Goal: Navigation & Orientation: Understand site structure

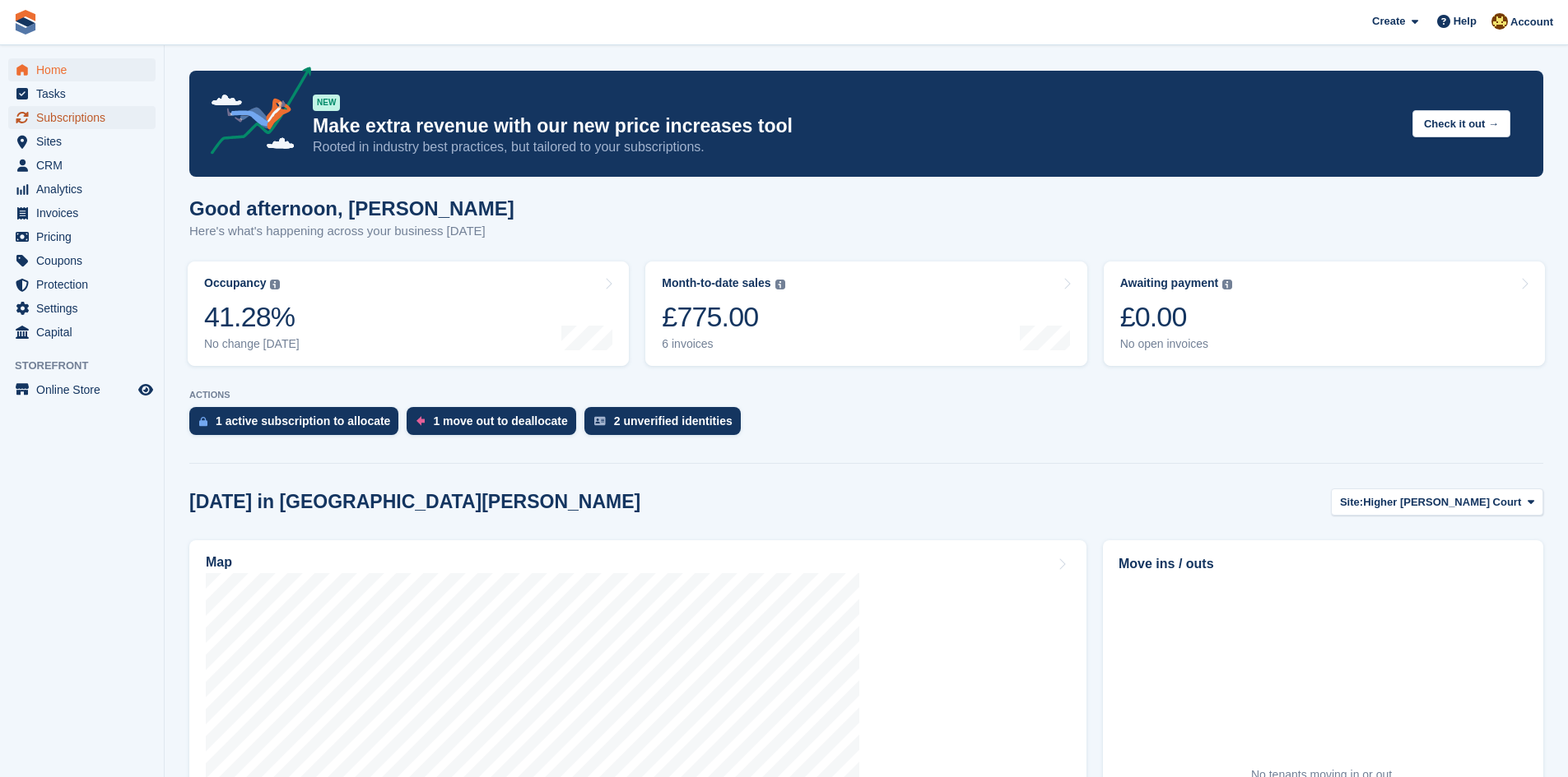
click at [120, 115] on span "Subscriptions" at bounding box center [85, 117] width 99 height 23
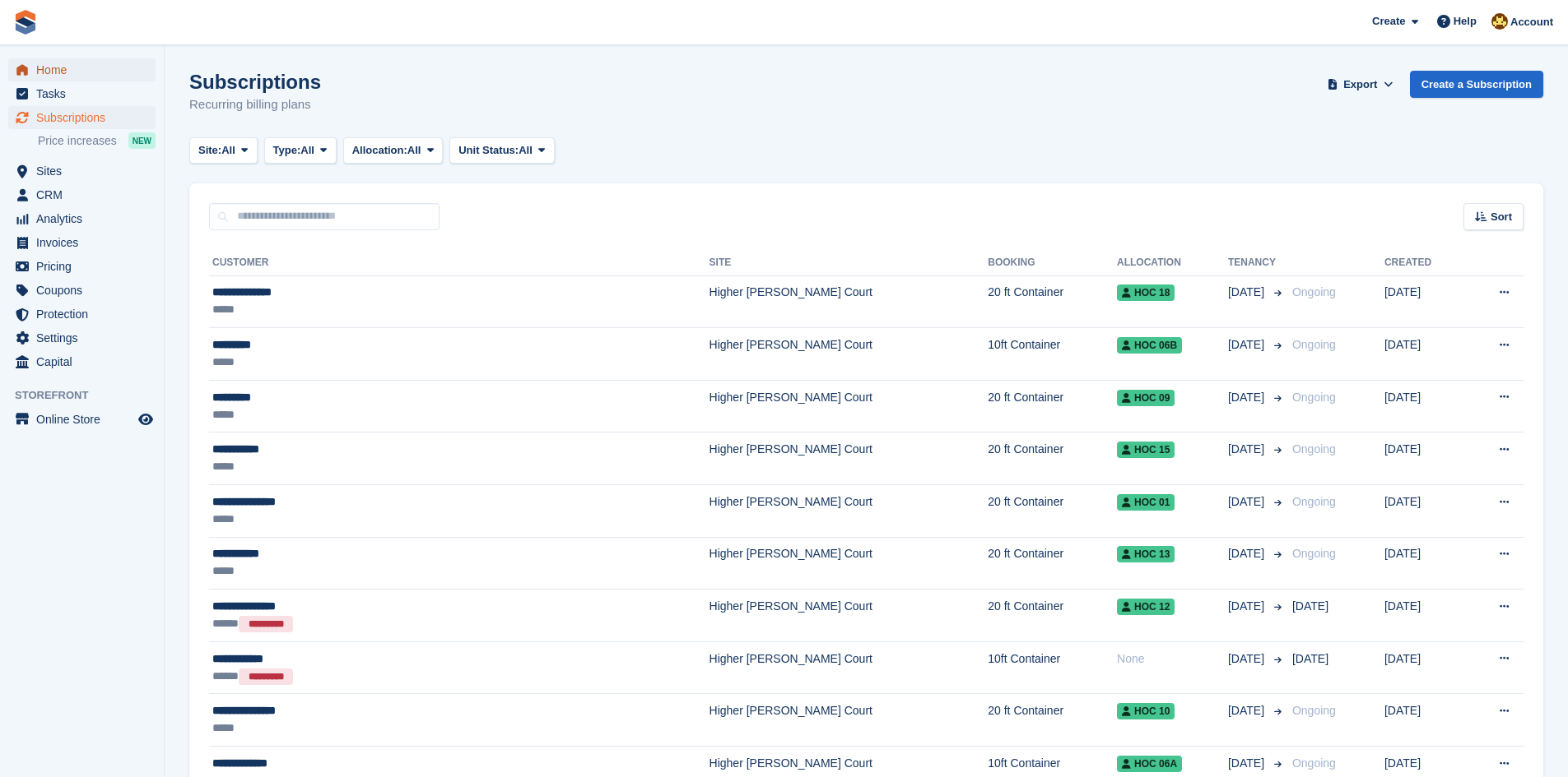
click at [89, 74] on span "Home" at bounding box center [85, 70] width 99 height 23
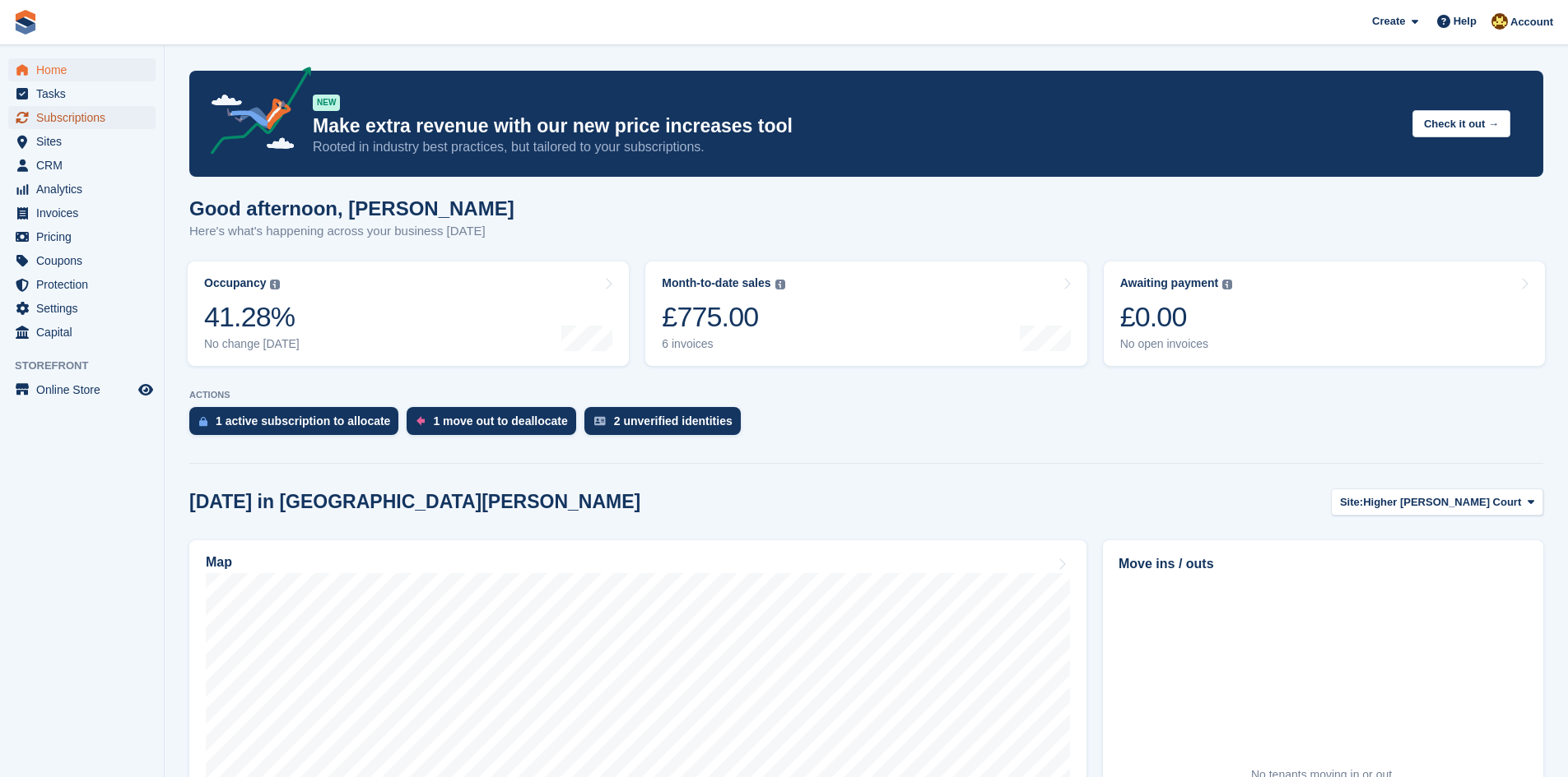
click at [109, 120] on span "Subscriptions" at bounding box center [85, 117] width 99 height 23
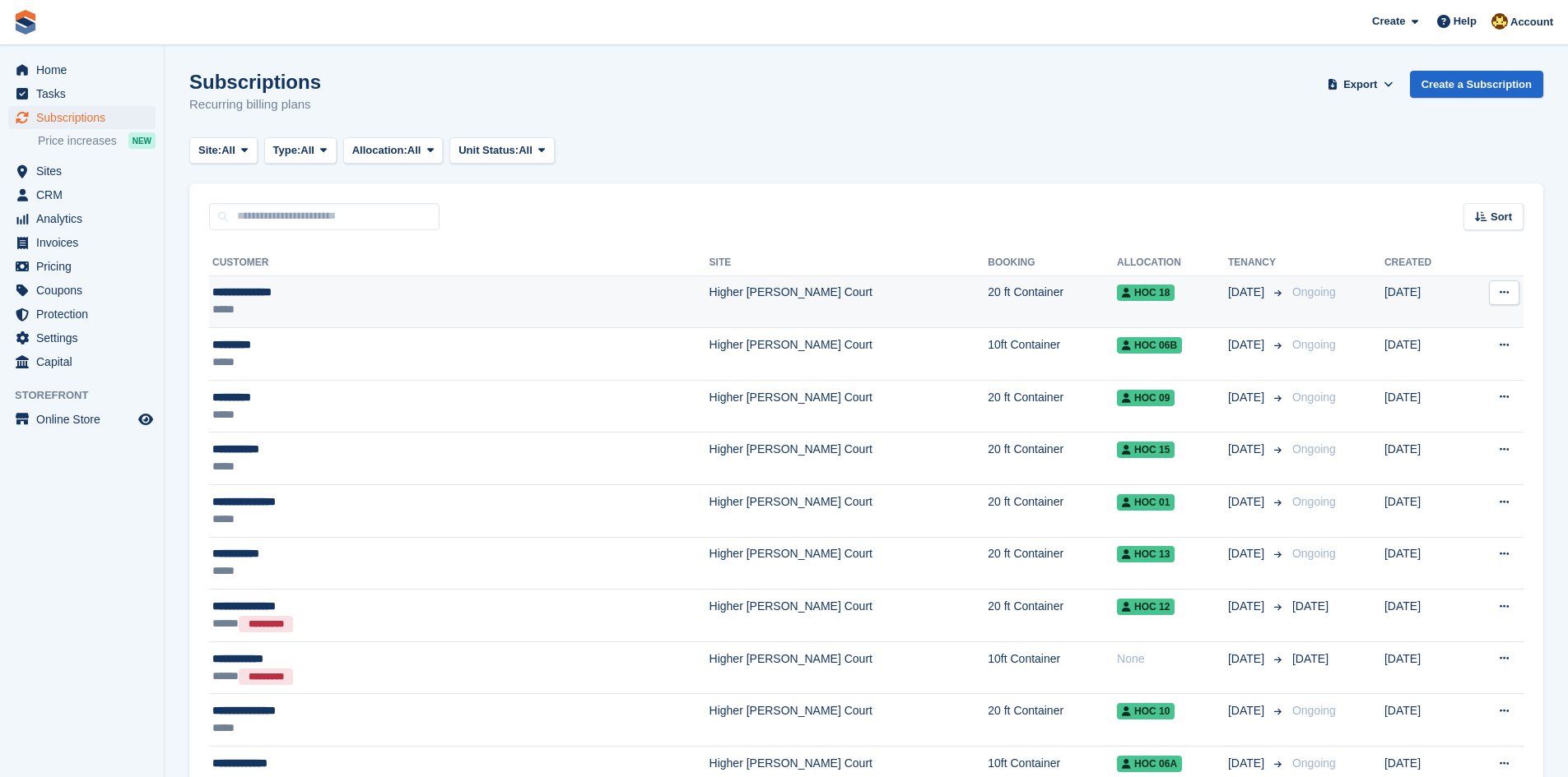
click at [318, 308] on div "*****" at bounding box center [357, 310] width 290 height 18
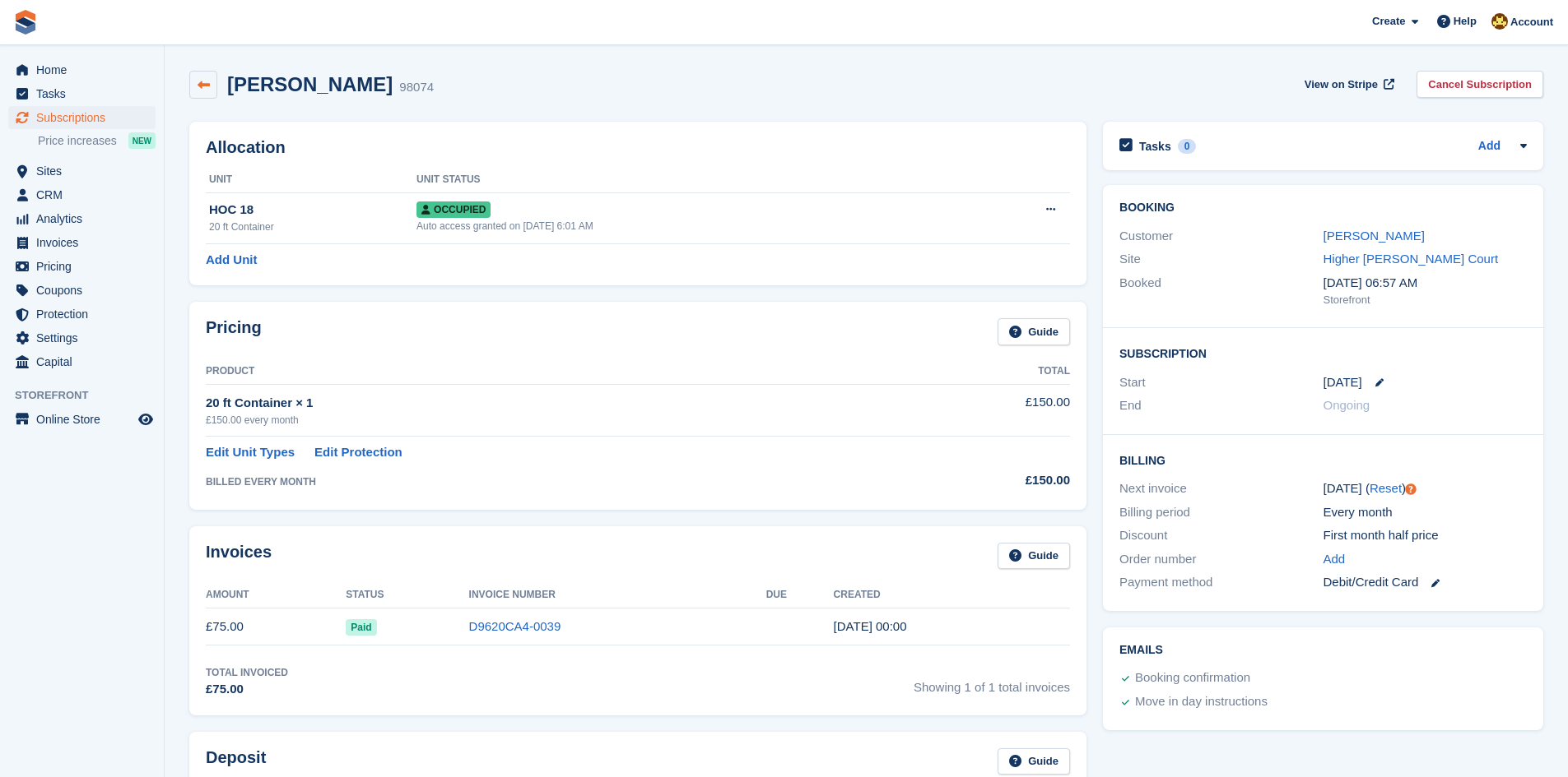
click at [205, 95] on link at bounding box center [203, 85] width 28 height 28
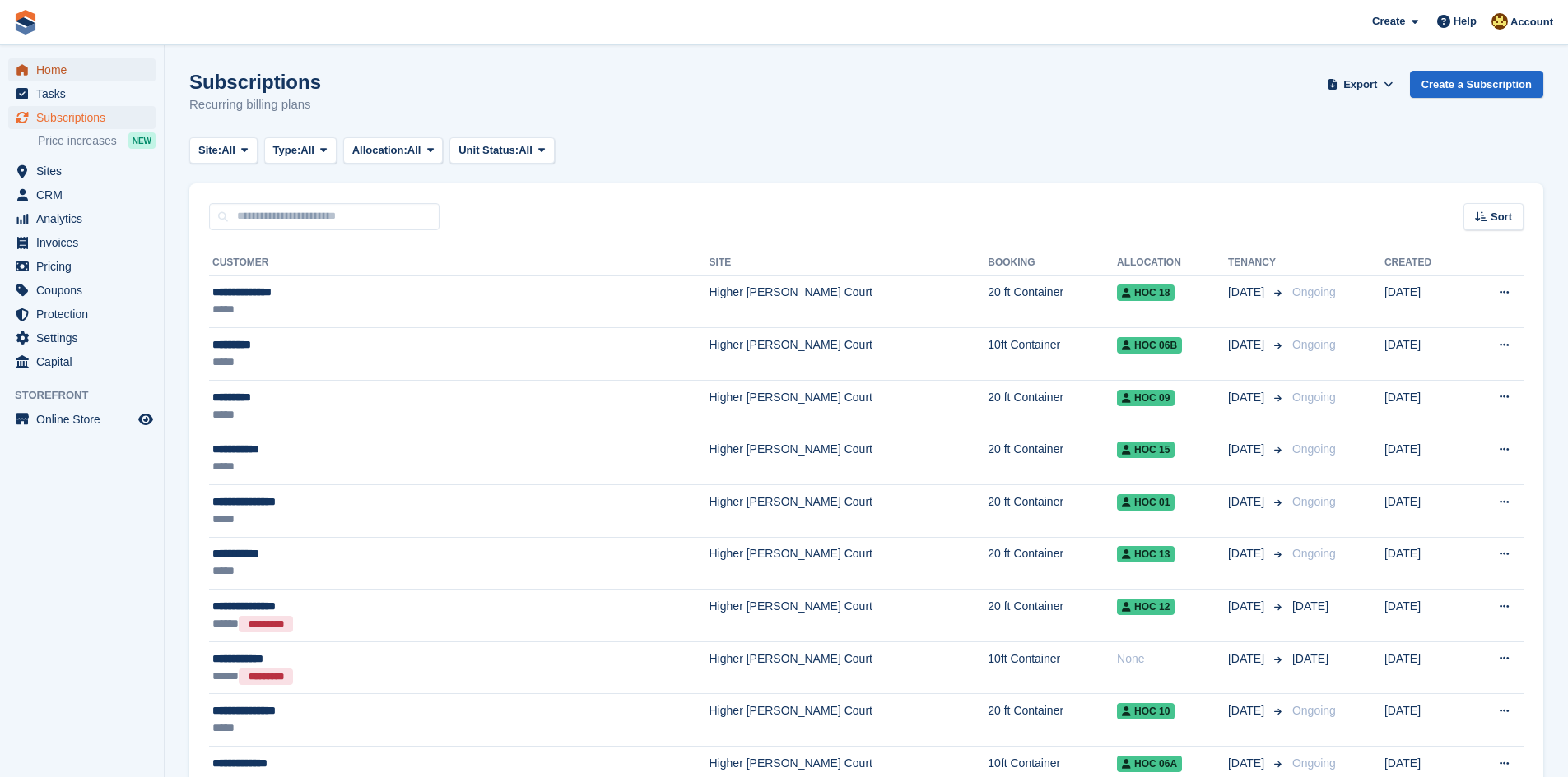
click at [55, 74] on span "Home" at bounding box center [85, 70] width 99 height 23
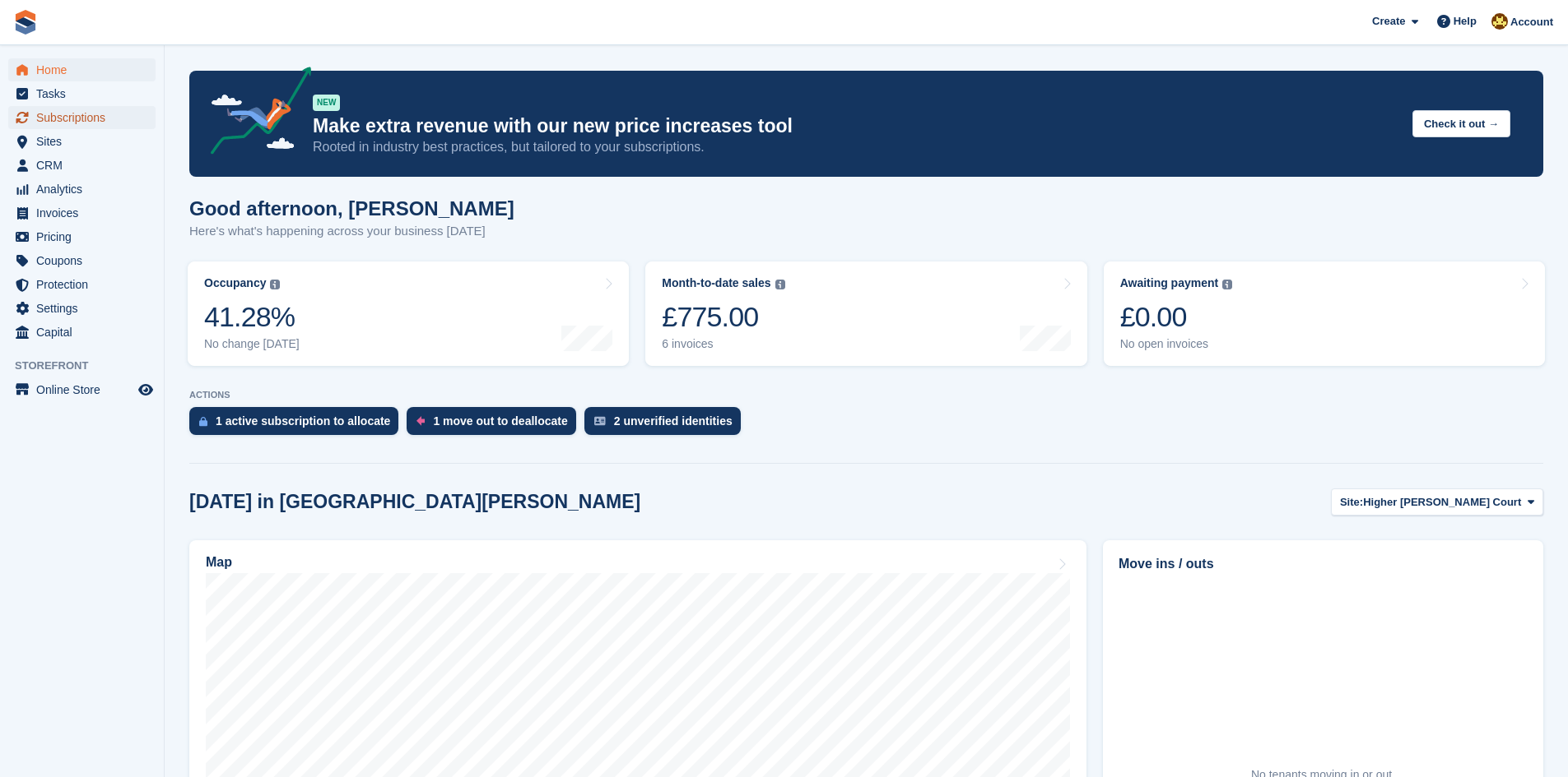
click at [121, 115] on span "Subscriptions" at bounding box center [85, 117] width 99 height 23
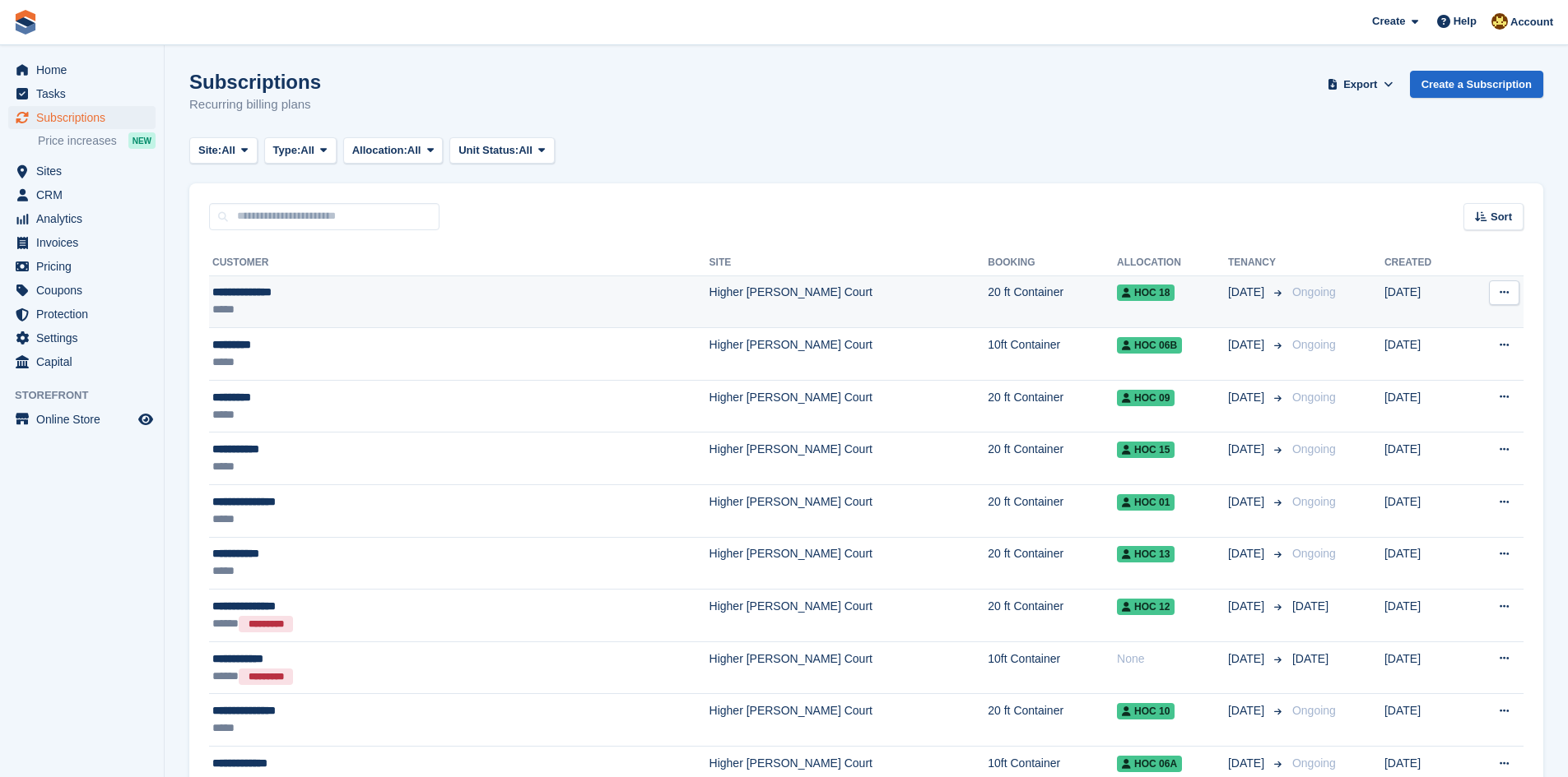
click at [266, 302] on div "*****" at bounding box center [357, 310] width 290 height 18
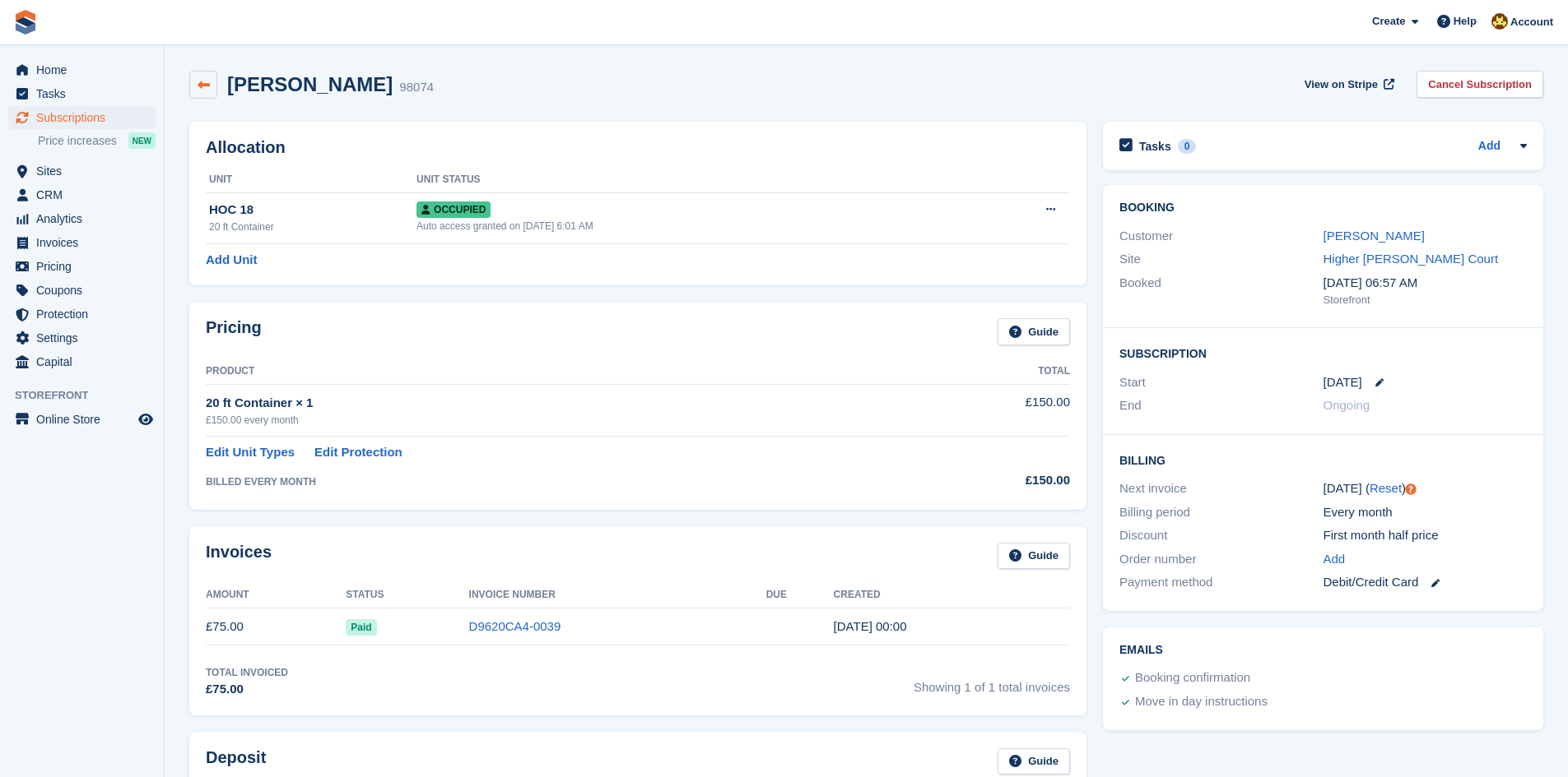
click at [202, 95] on link at bounding box center [203, 85] width 28 height 28
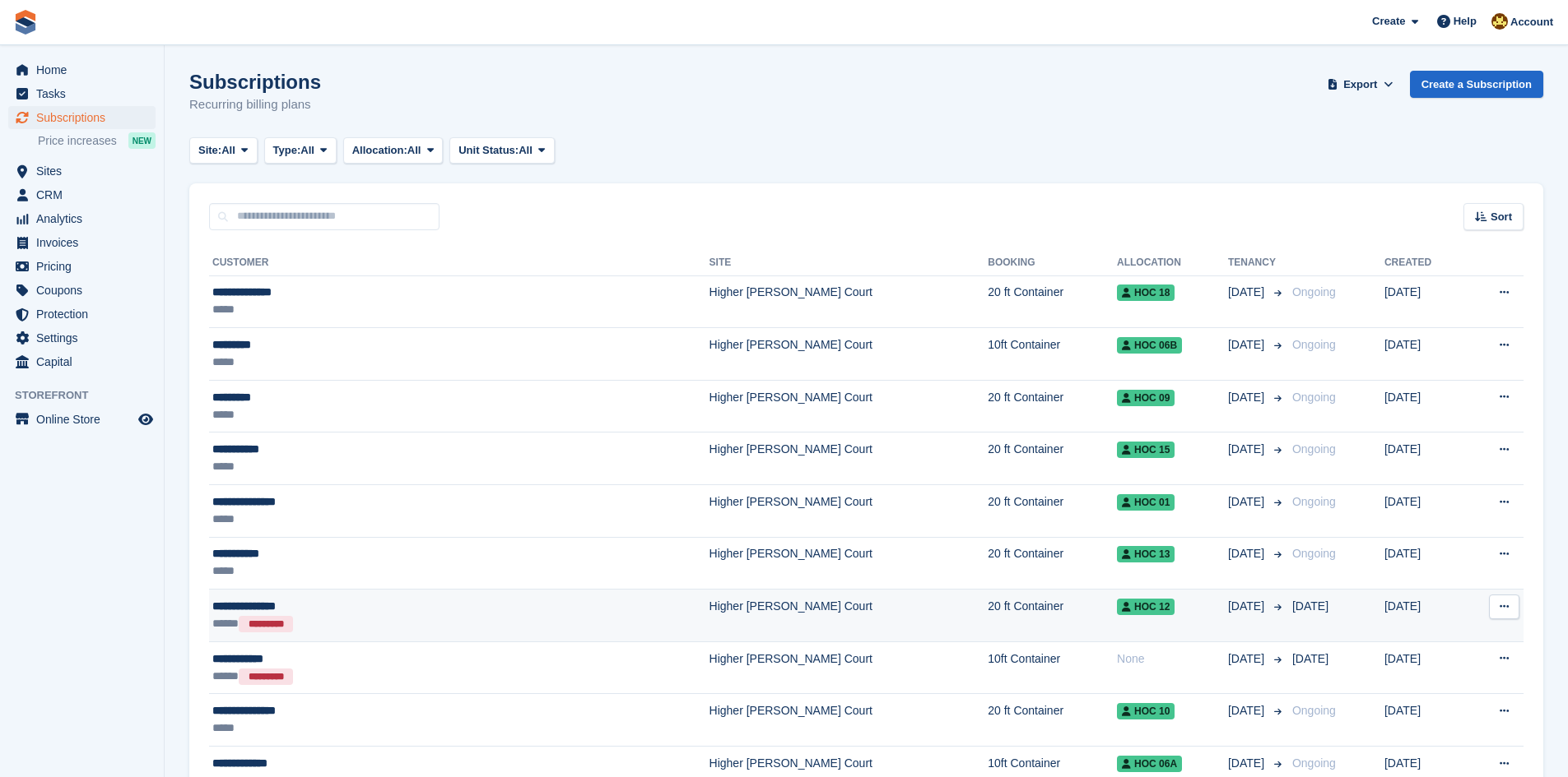
click at [342, 608] on div "**********" at bounding box center [357, 607] width 290 height 18
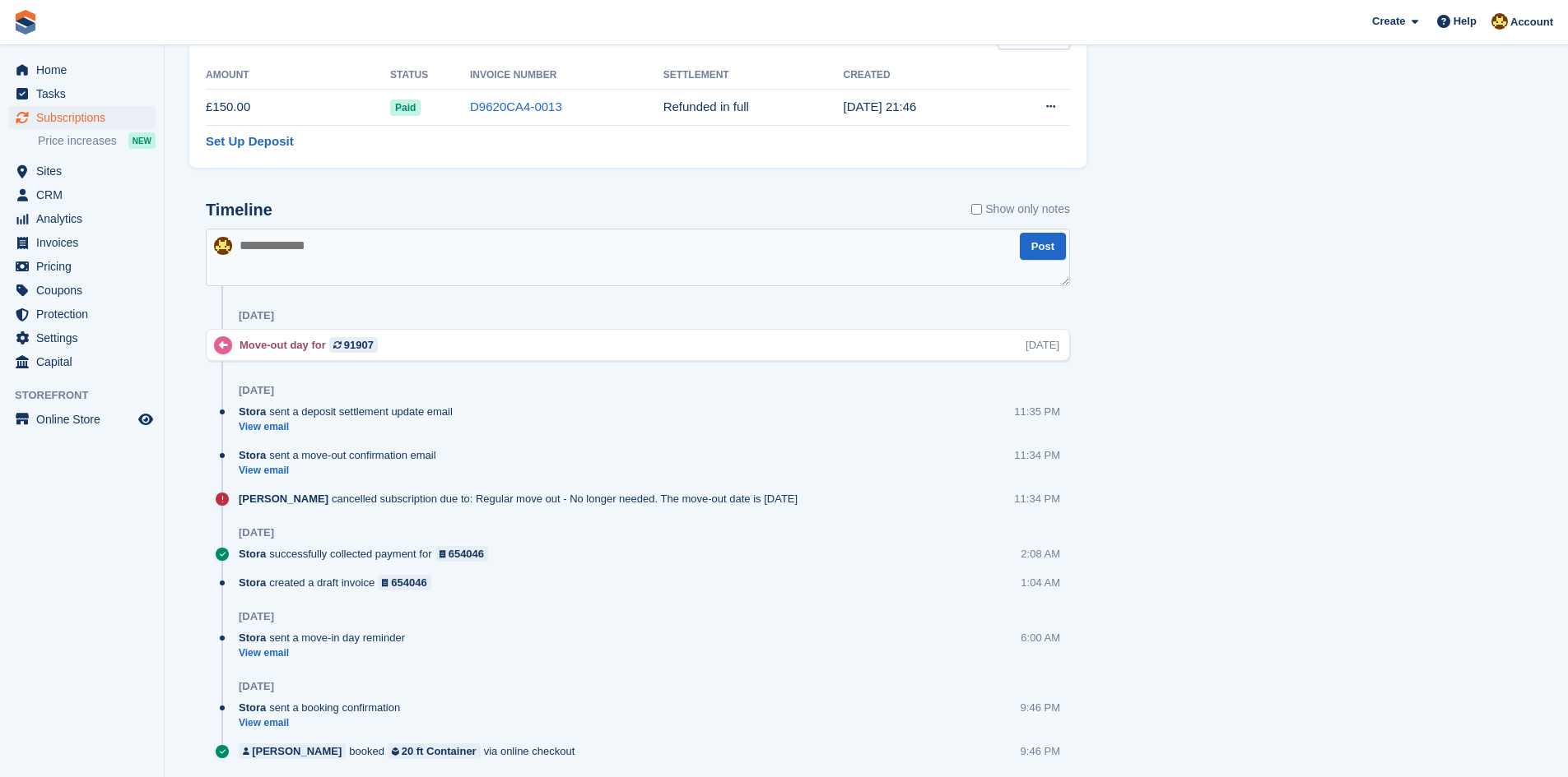
scroll to position [709, 0]
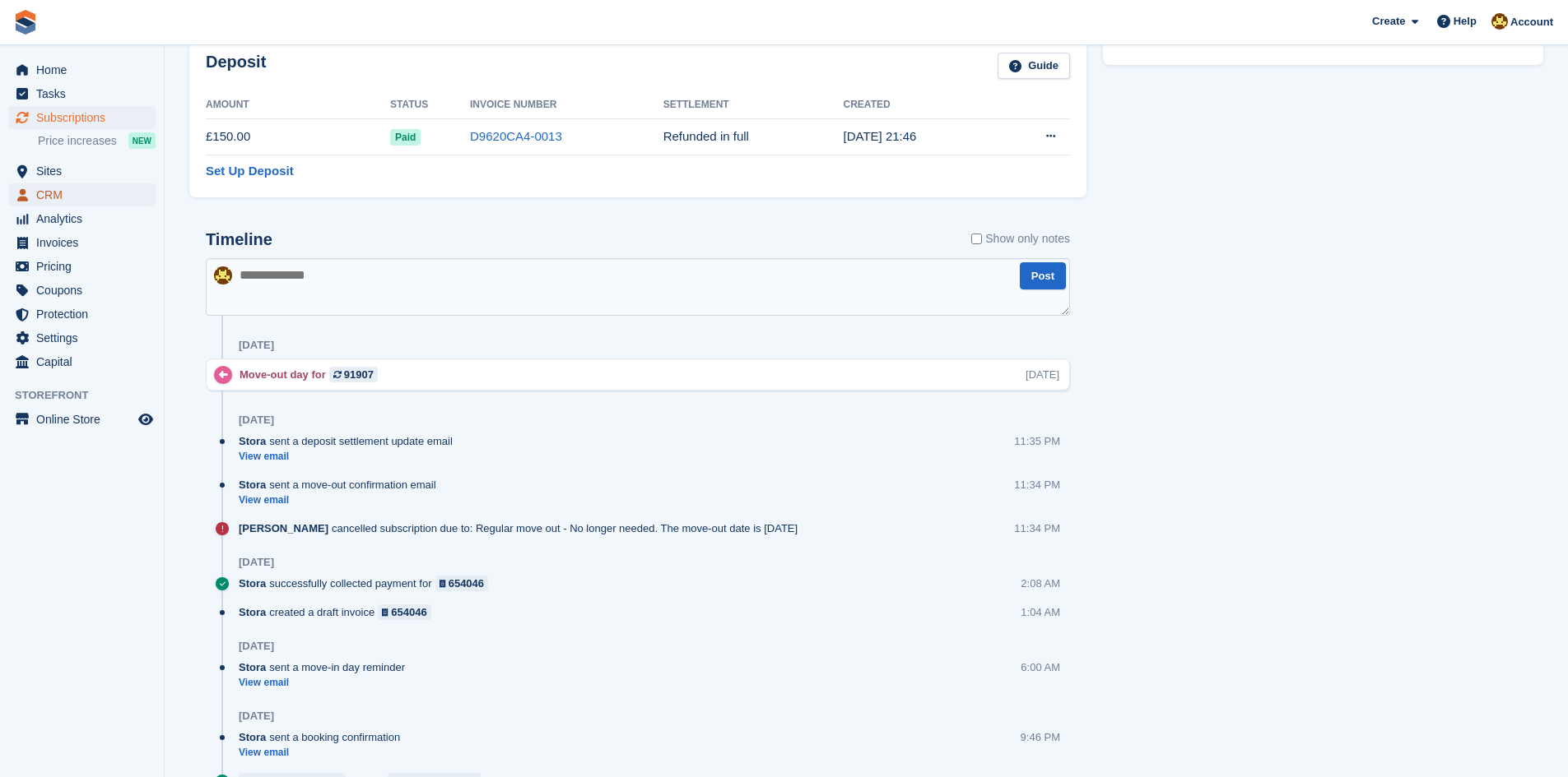
click at [105, 203] on span "CRM" at bounding box center [85, 194] width 99 height 23
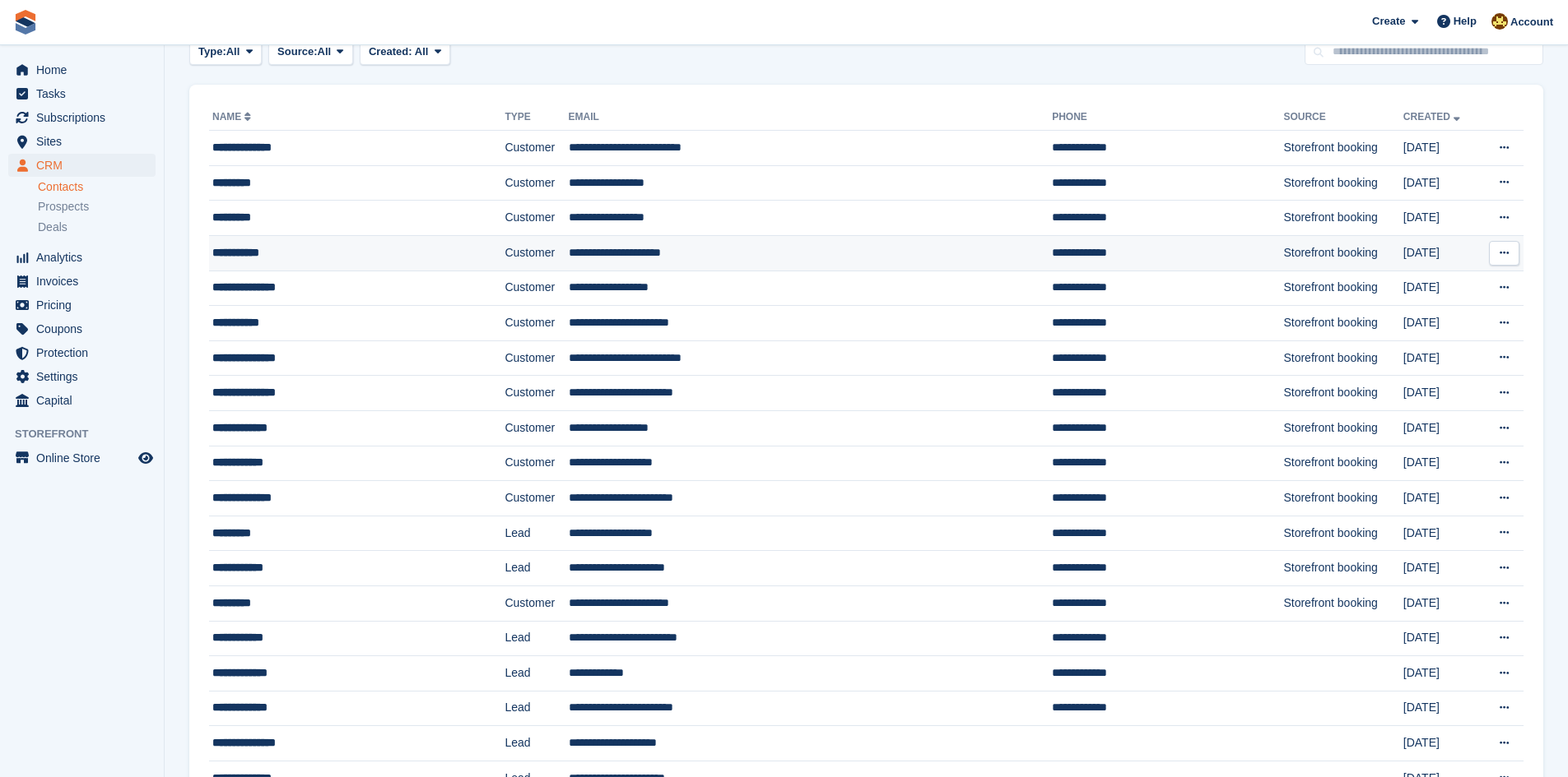
scroll to position [182, 0]
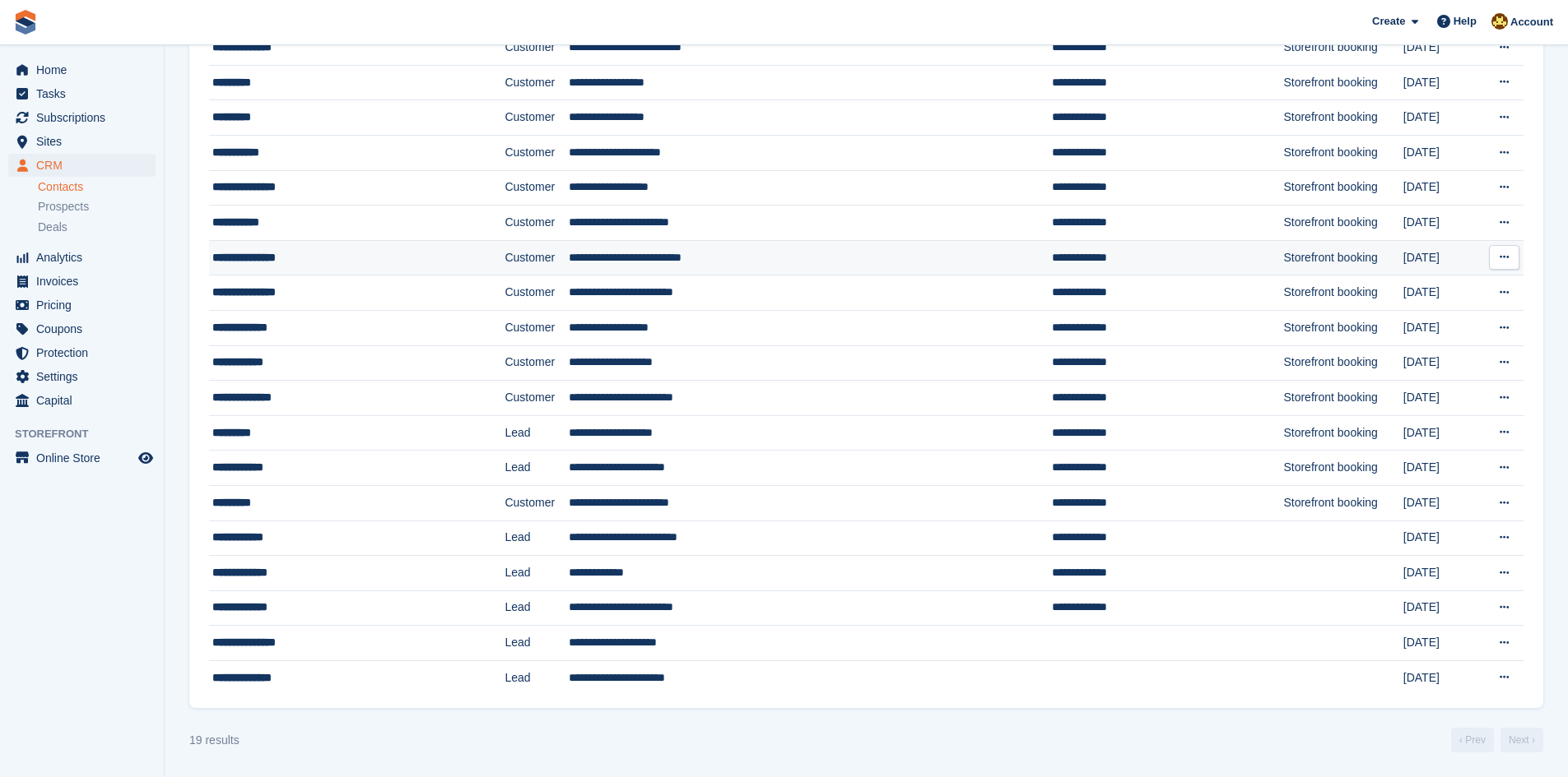
click at [334, 263] on div "**********" at bounding box center [327, 258] width 230 height 18
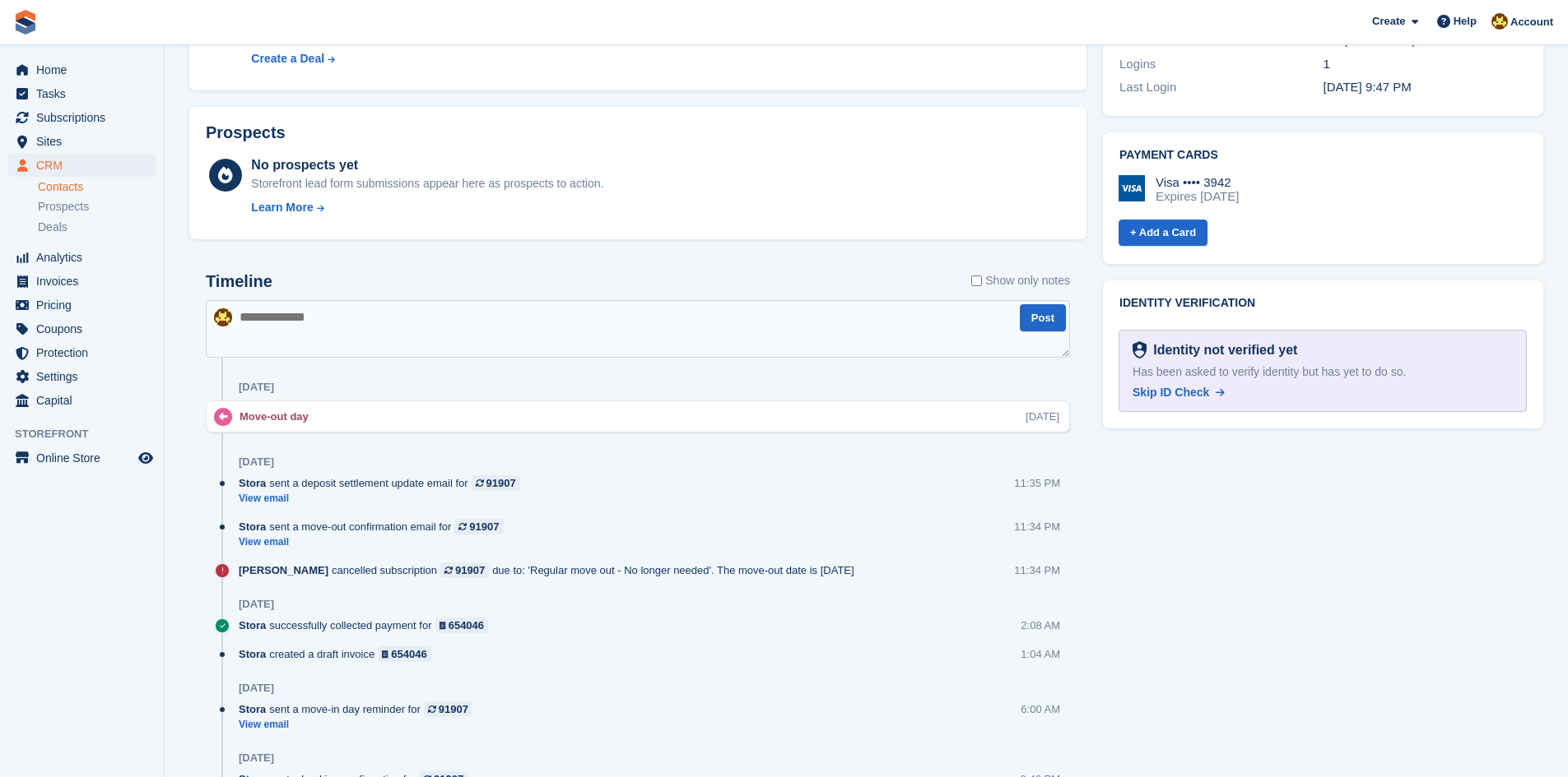
scroll to position [776, 0]
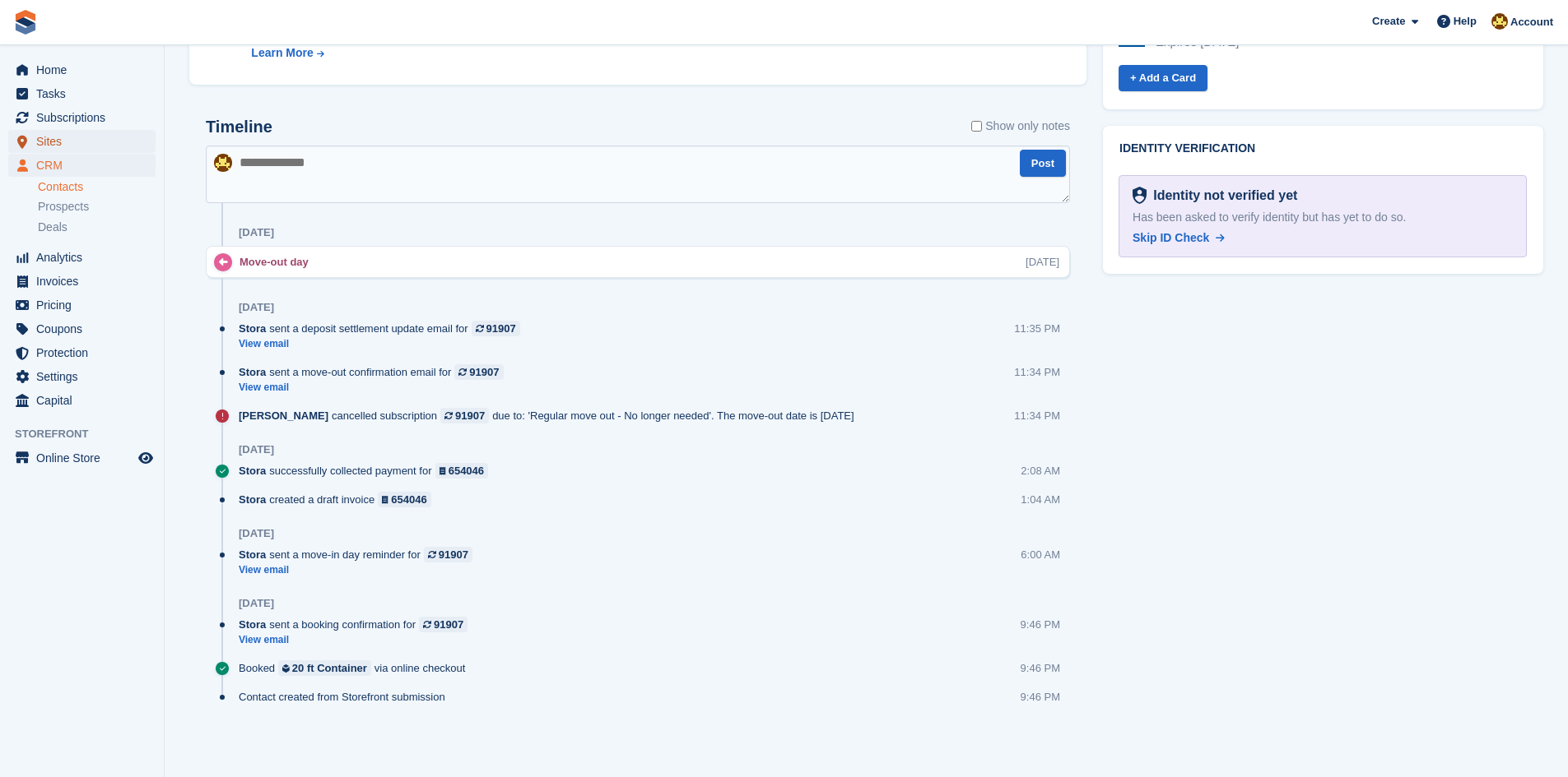
click at [78, 139] on span "Sites" at bounding box center [85, 141] width 99 height 23
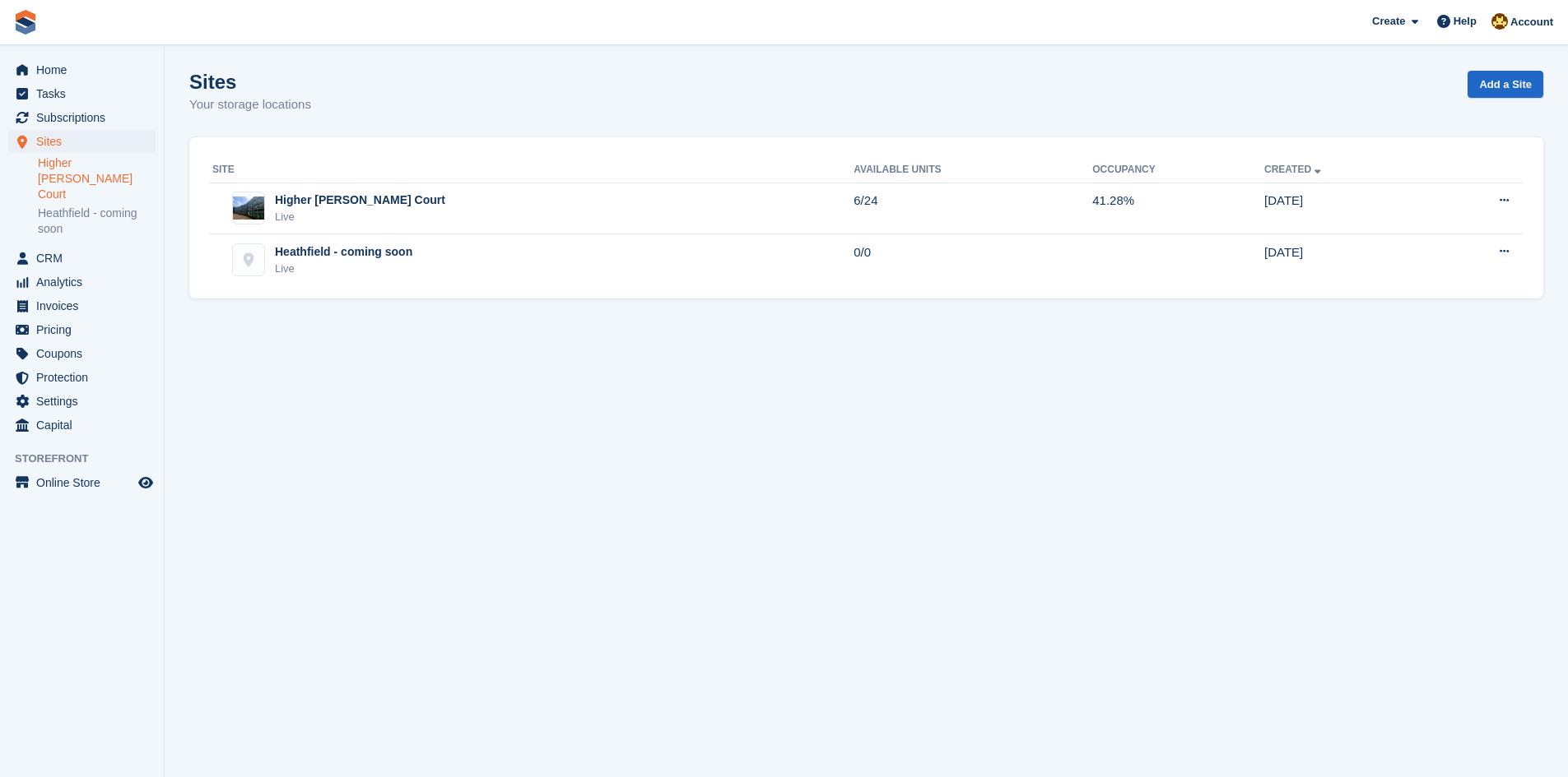
click at [85, 166] on link "Higher [PERSON_NAME] Court" at bounding box center [96, 179] width 117 height 47
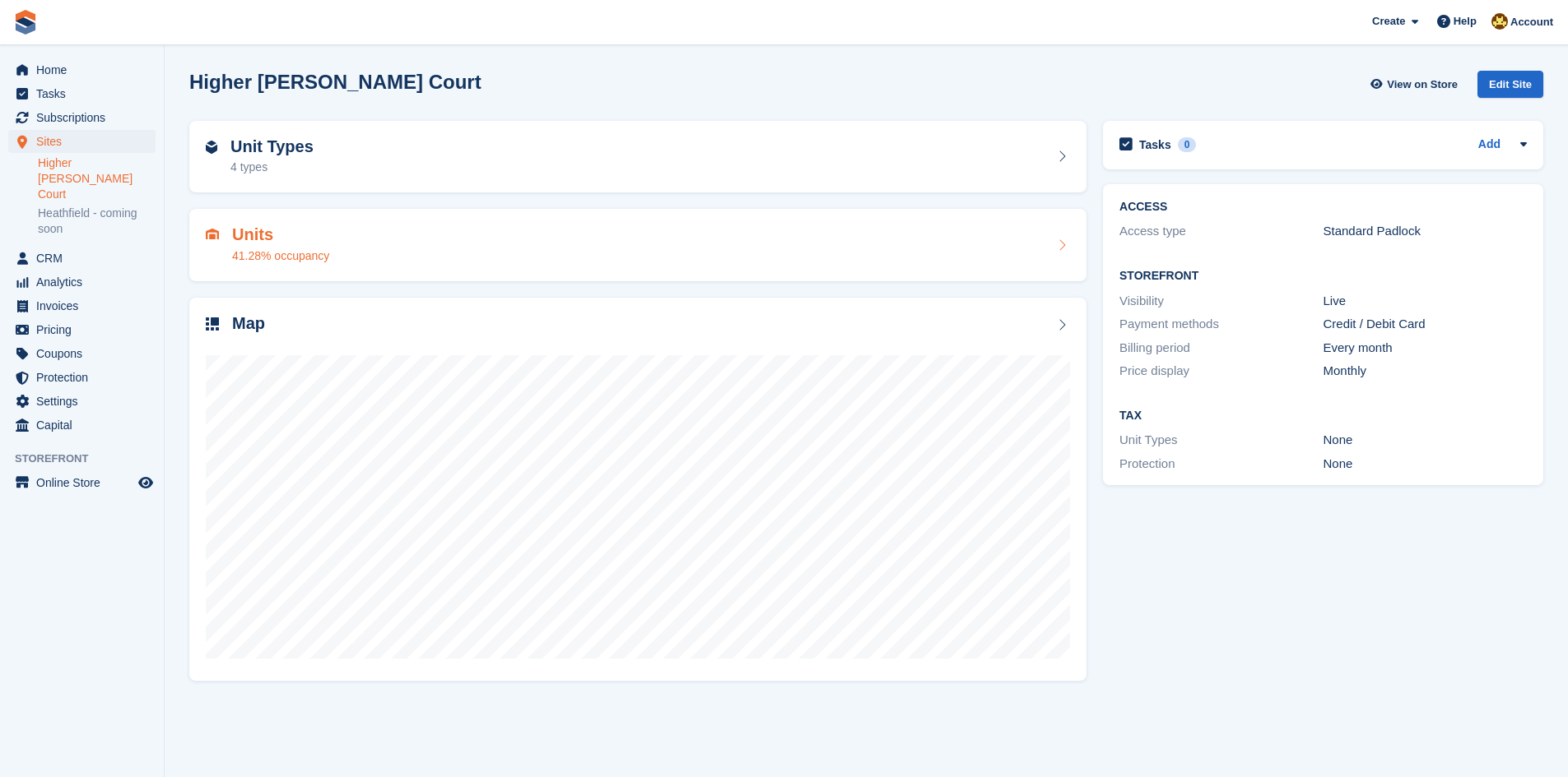
click at [331, 230] on div "Units 41.28% occupancy" at bounding box center [638, 244] width 864 height 39
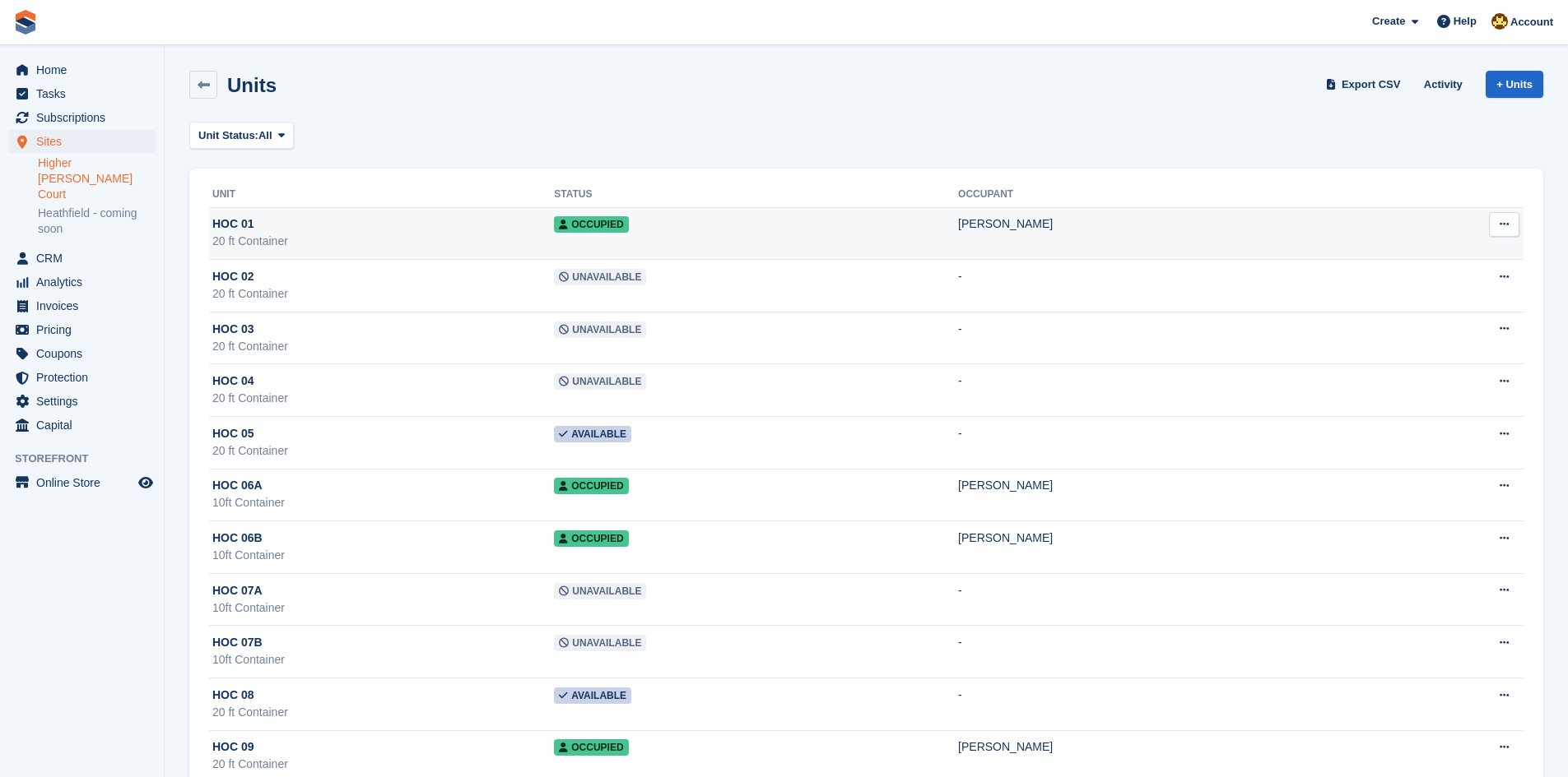
click at [410, 245] on div "20 ft Container" at bounding box center [383, 242] width 342 height 18
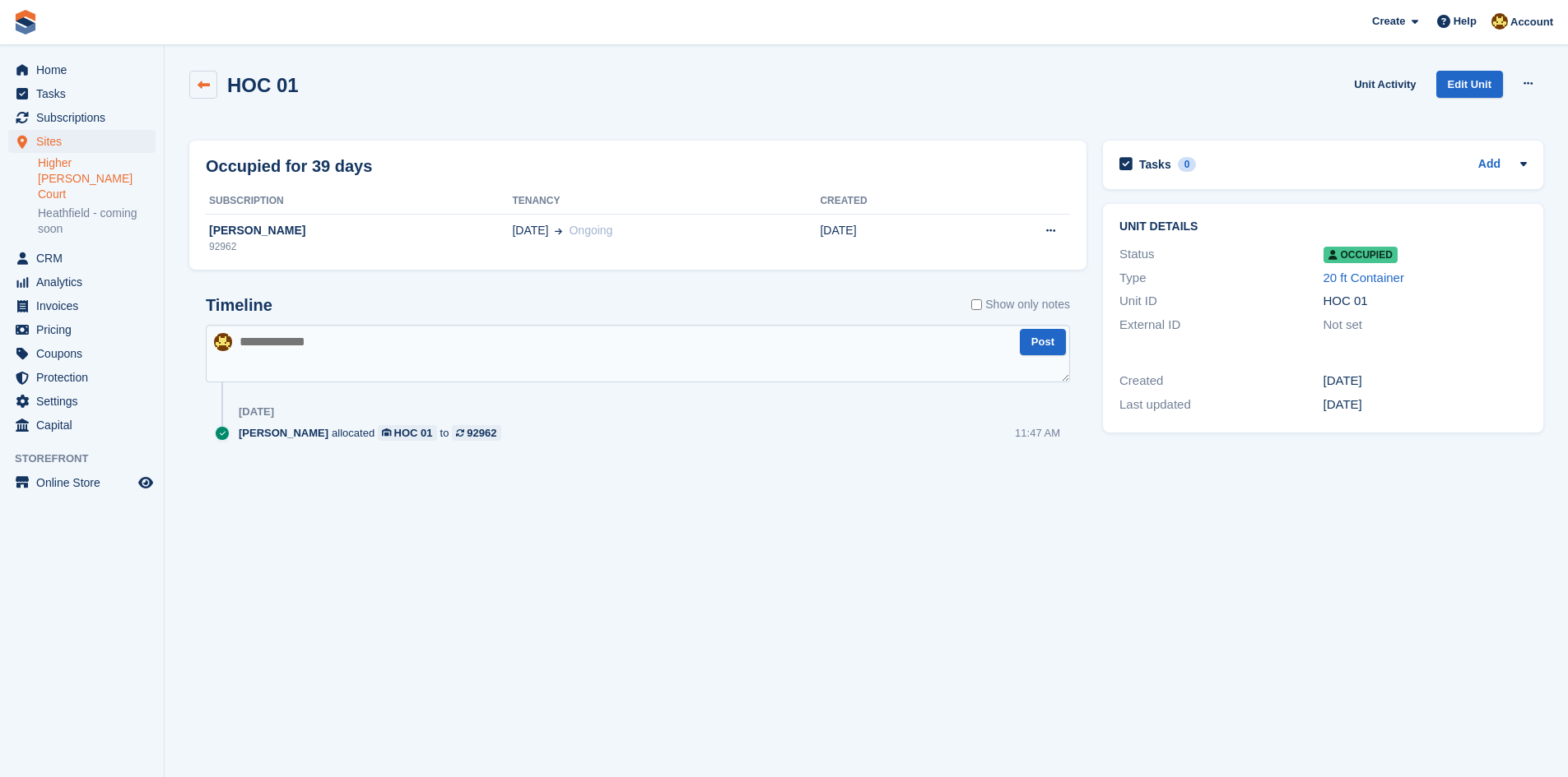
click at [202, 86] on icon at bounding box center [203, 85] width 12 height 12
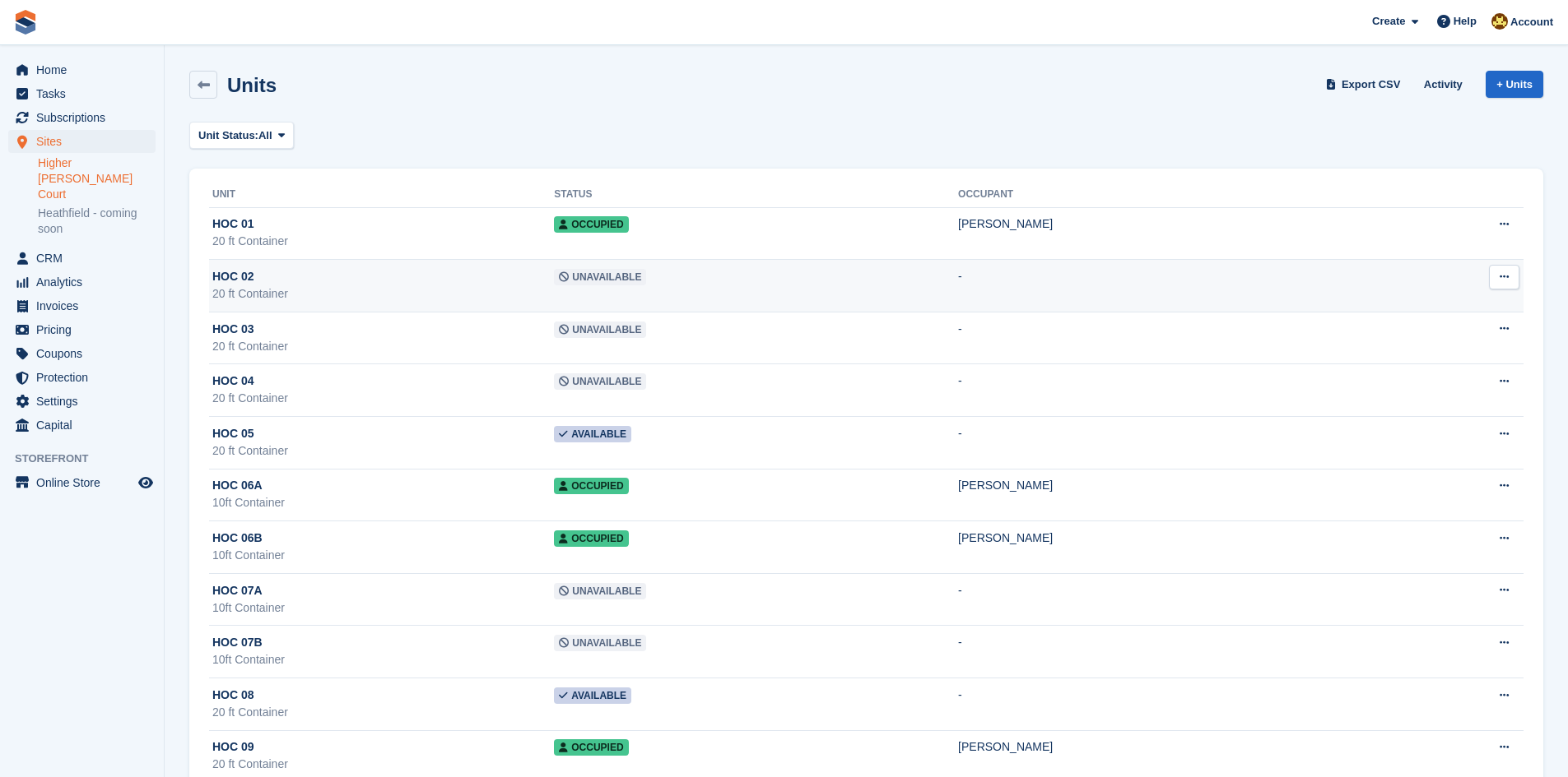
click at [720, 278] on td "Unavailable" at bounding box center [756, 286] width 404 height 53
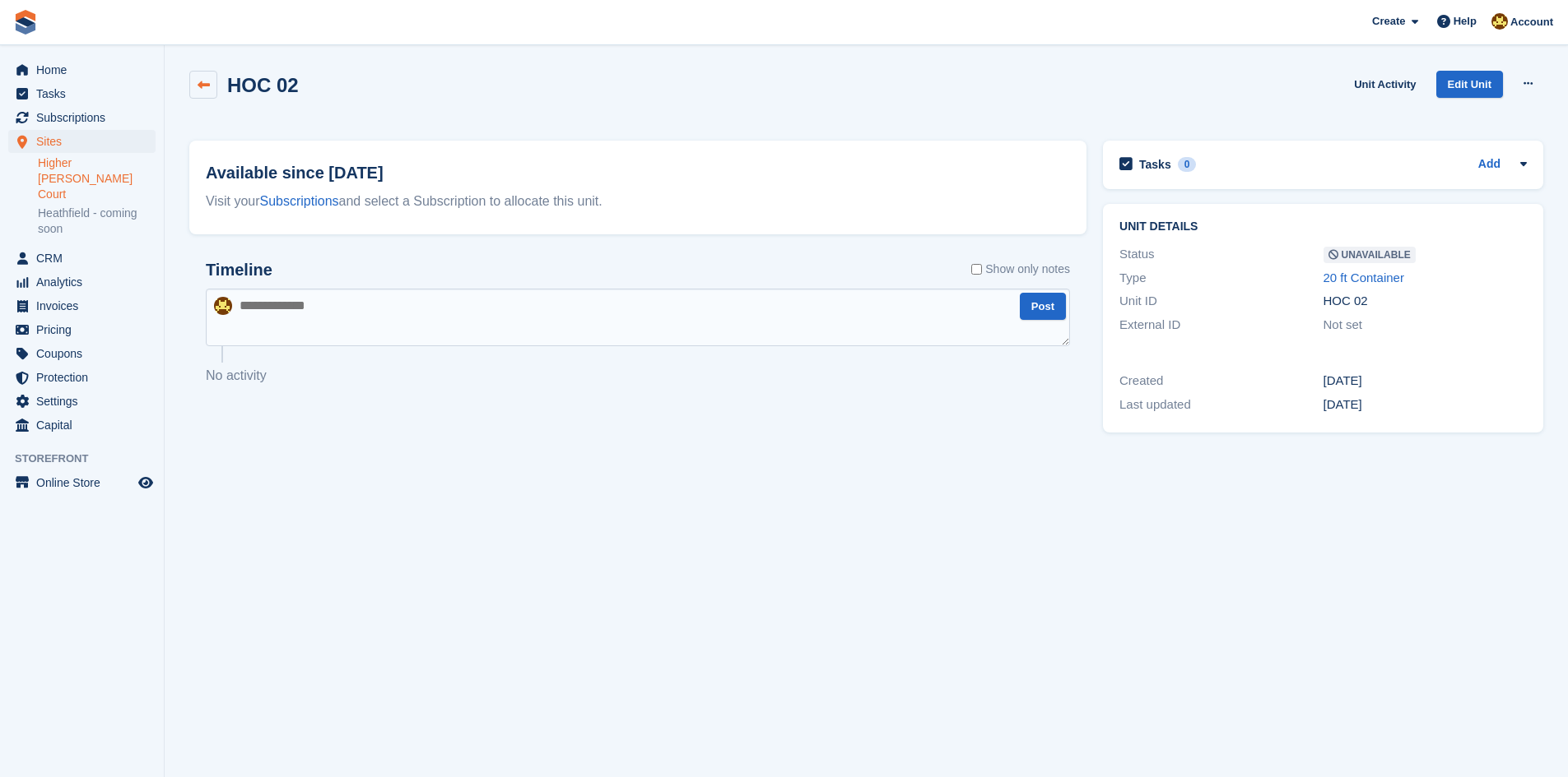
click at [197, 79] on icon at bounding box center [203, 85] width 12 height 12
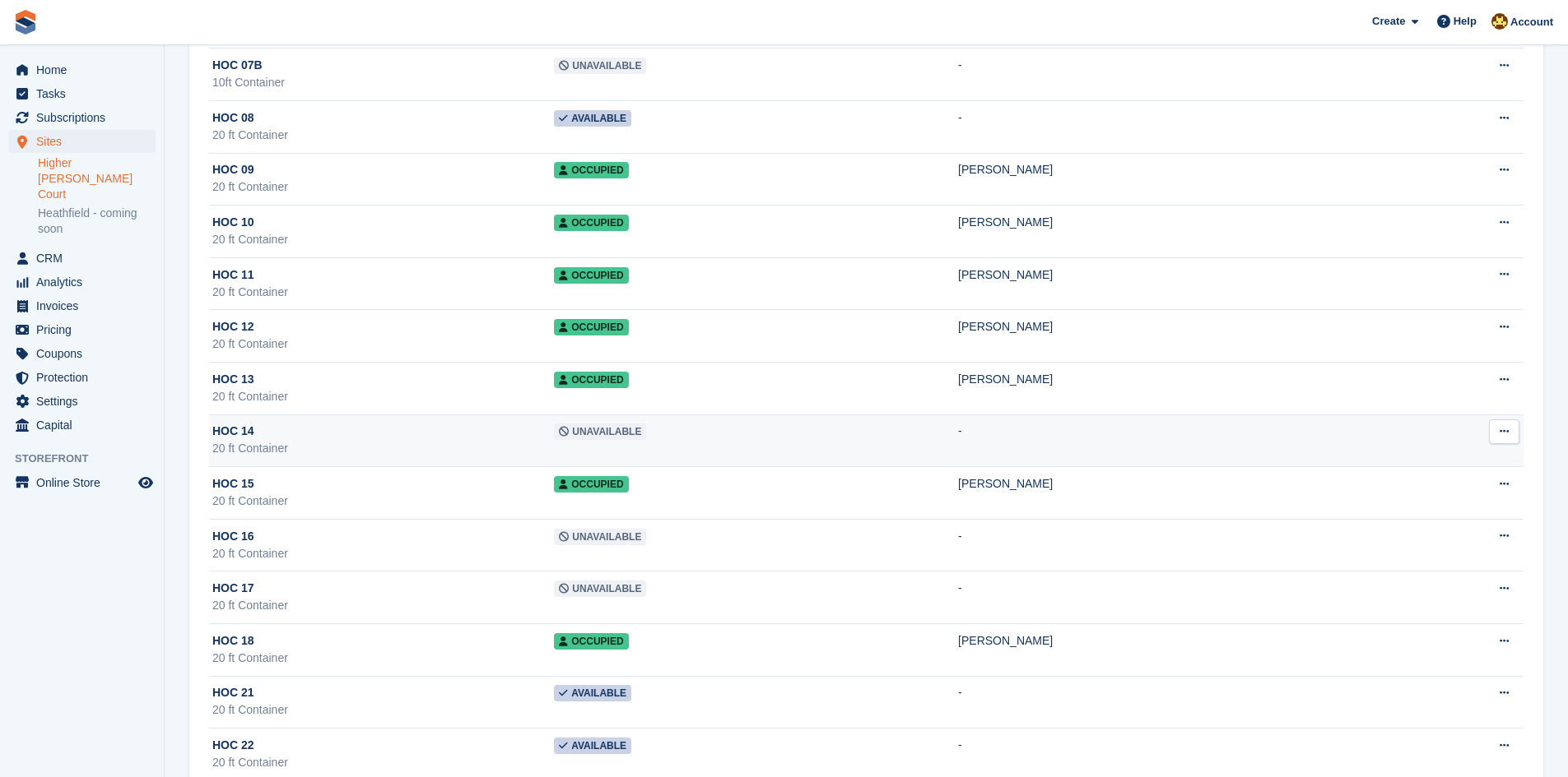
scroll to position [723, 0]
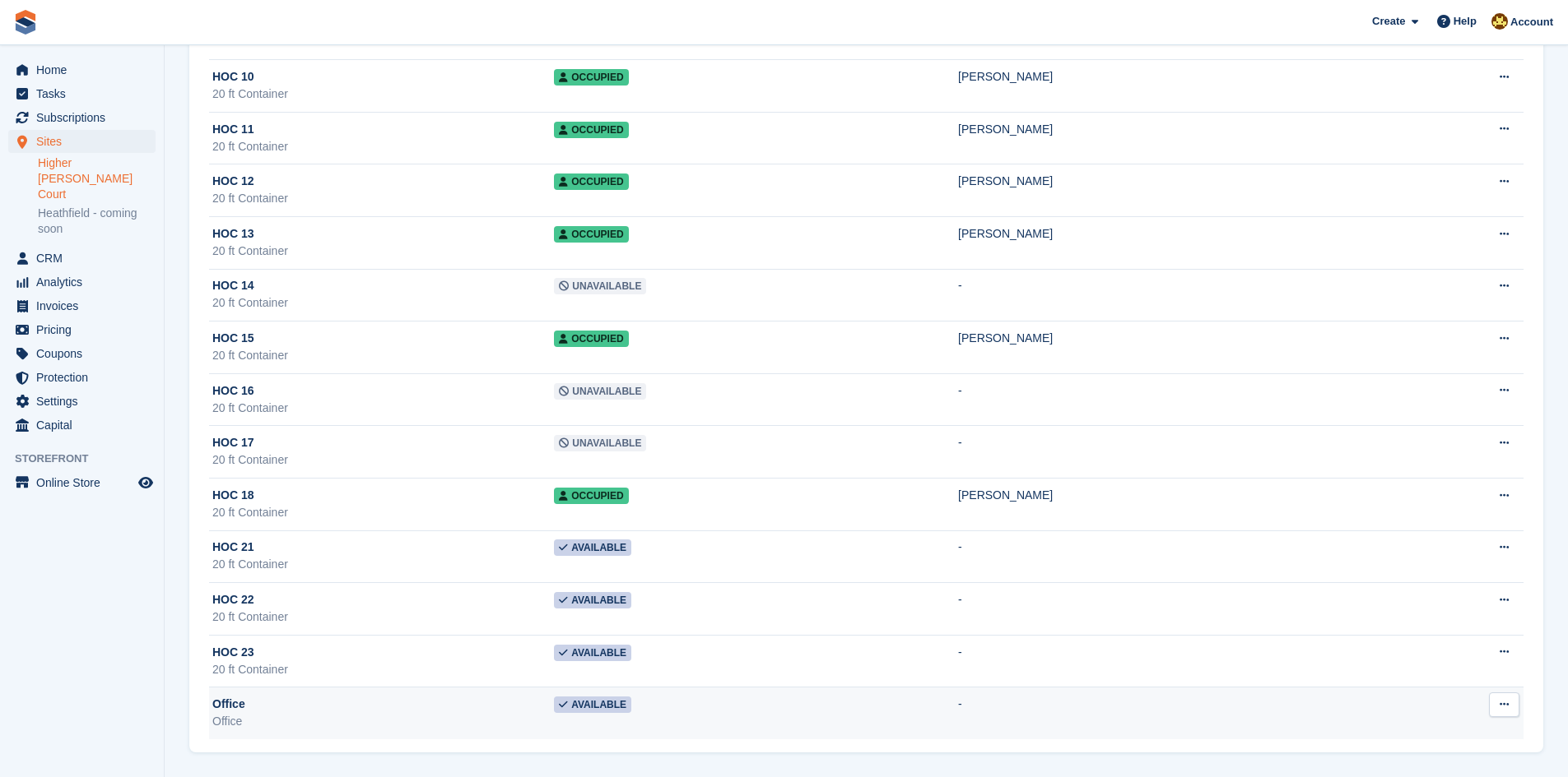
click at [363, 702] on div "Office" at bounding box center [383, 704] width 342 height 18
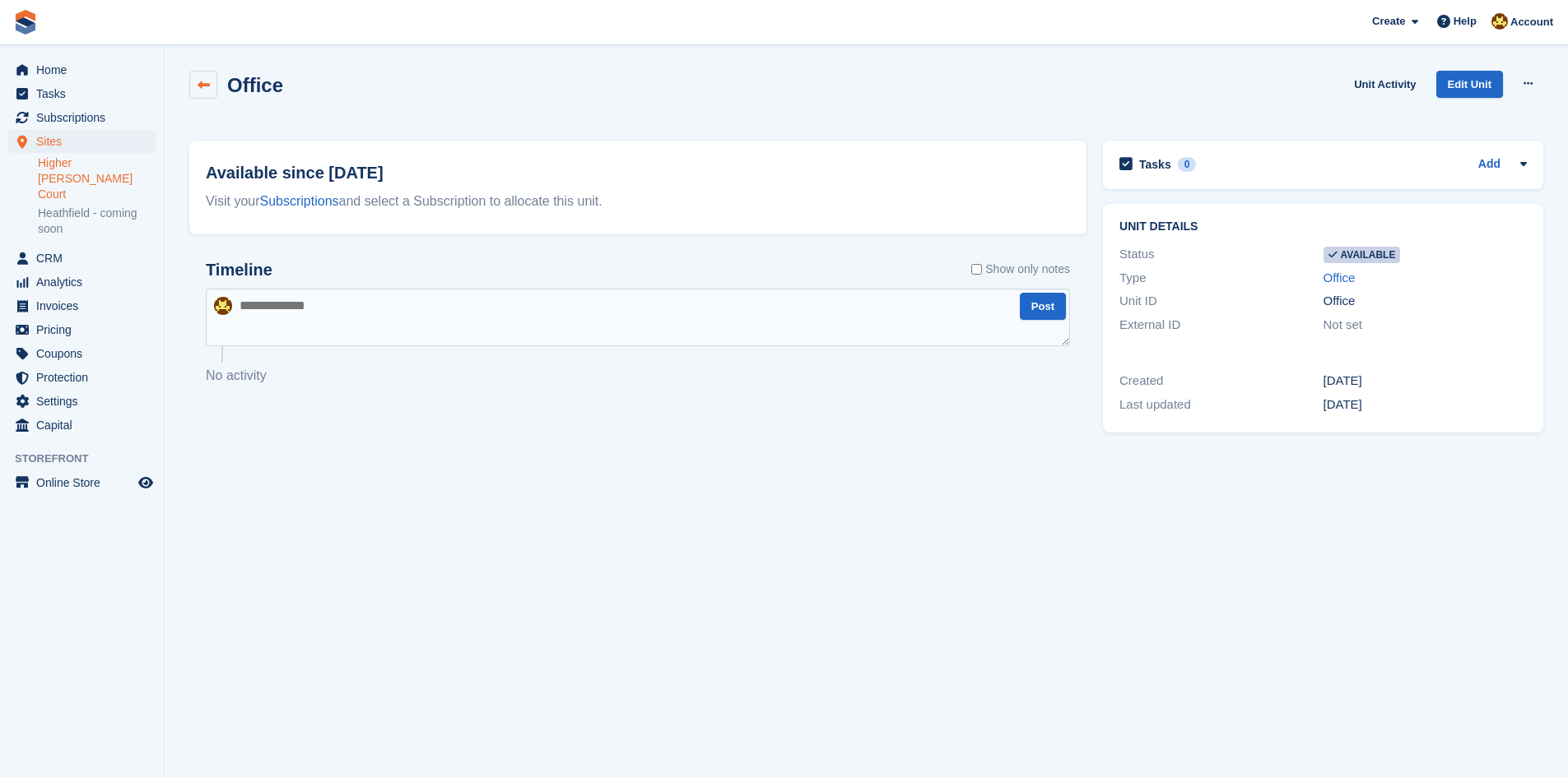
click at [207, 81] on icon at bounding box center [203, 85] width 12 height 12
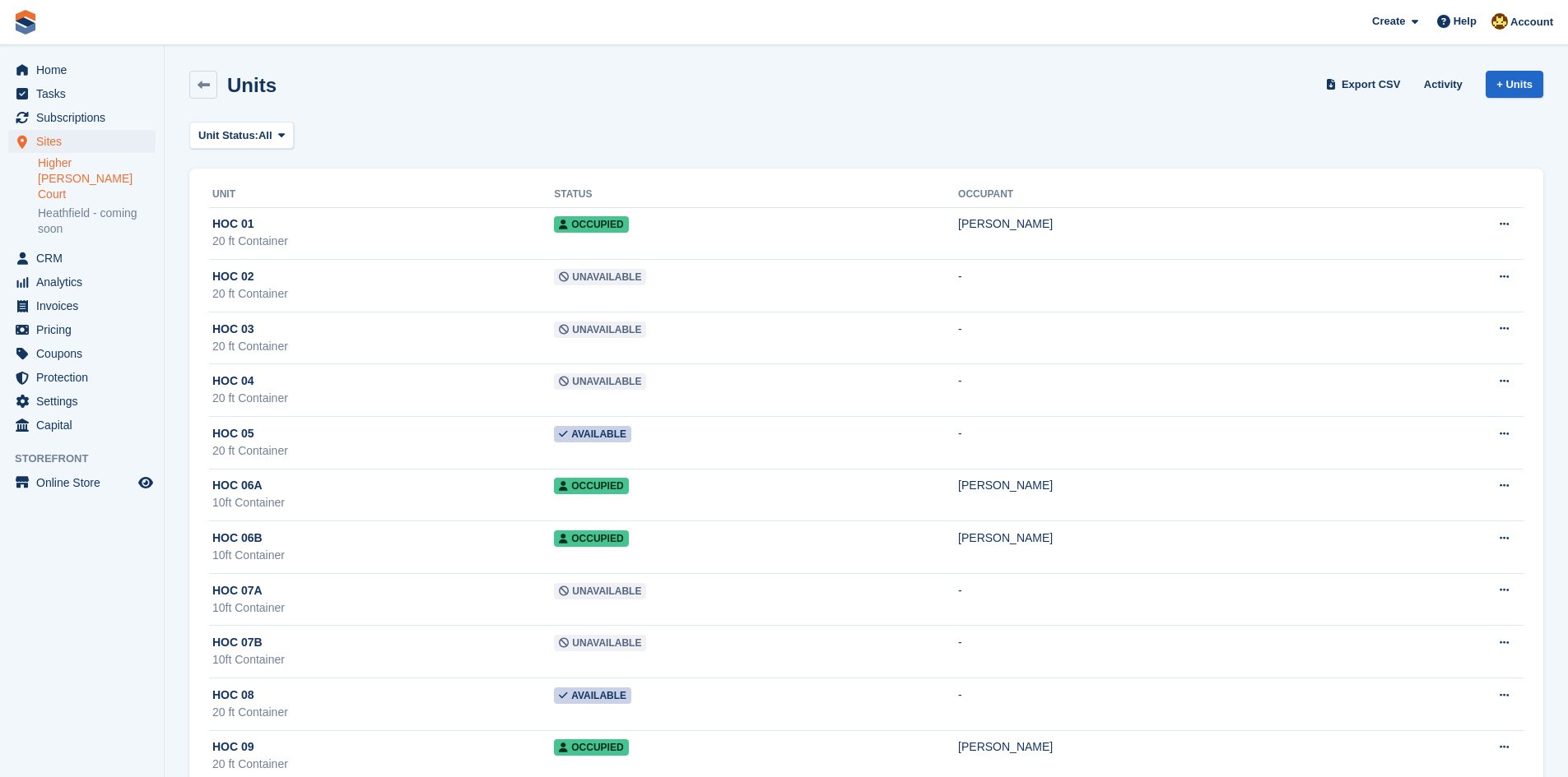
click at [207, 81] on icon at bounding box center [203, 85] width 12 height 12
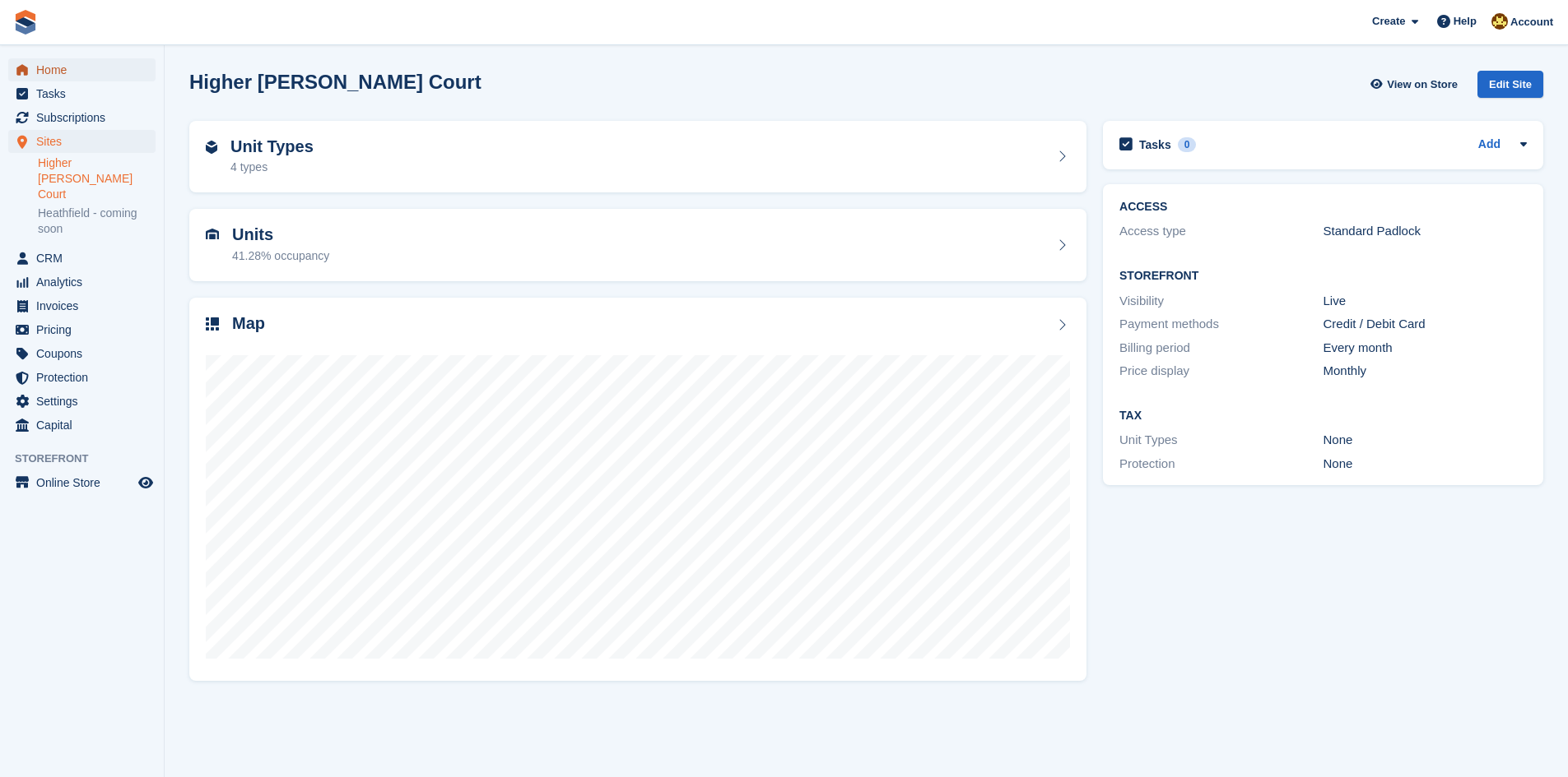
click at [118, 67] on span "Home" at bounding box center [85, 70] width 99 height 23
